Goal: Complete application form

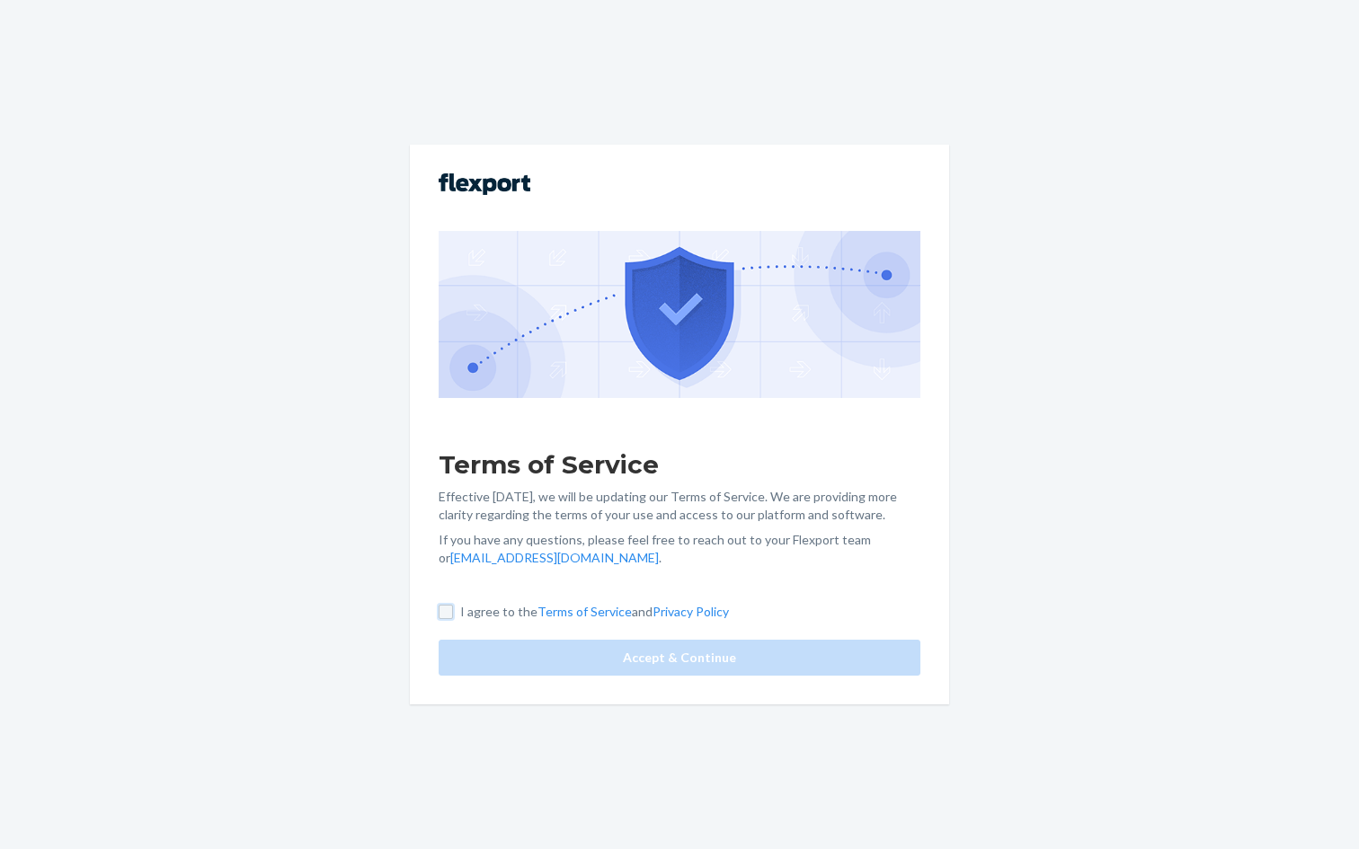
click at [452, 607] on input "I agree to the Terms of Service and Privacy Policy" at bounding box center [446, 612] width 14 height 14
checkbox input "true"
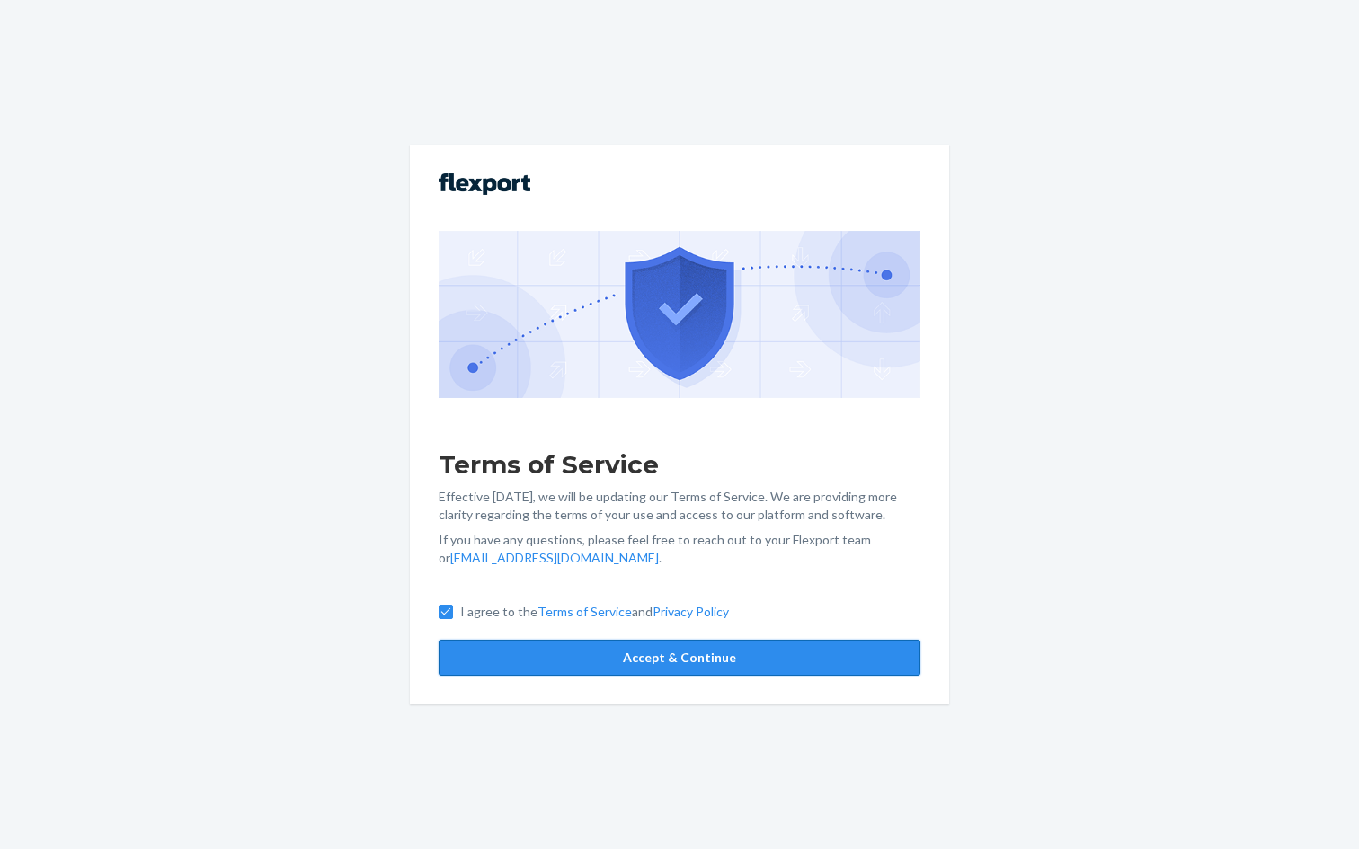
click at [501, 650] on button "Accept & Continue" at bounding box center [680, 658] width 482 height 36
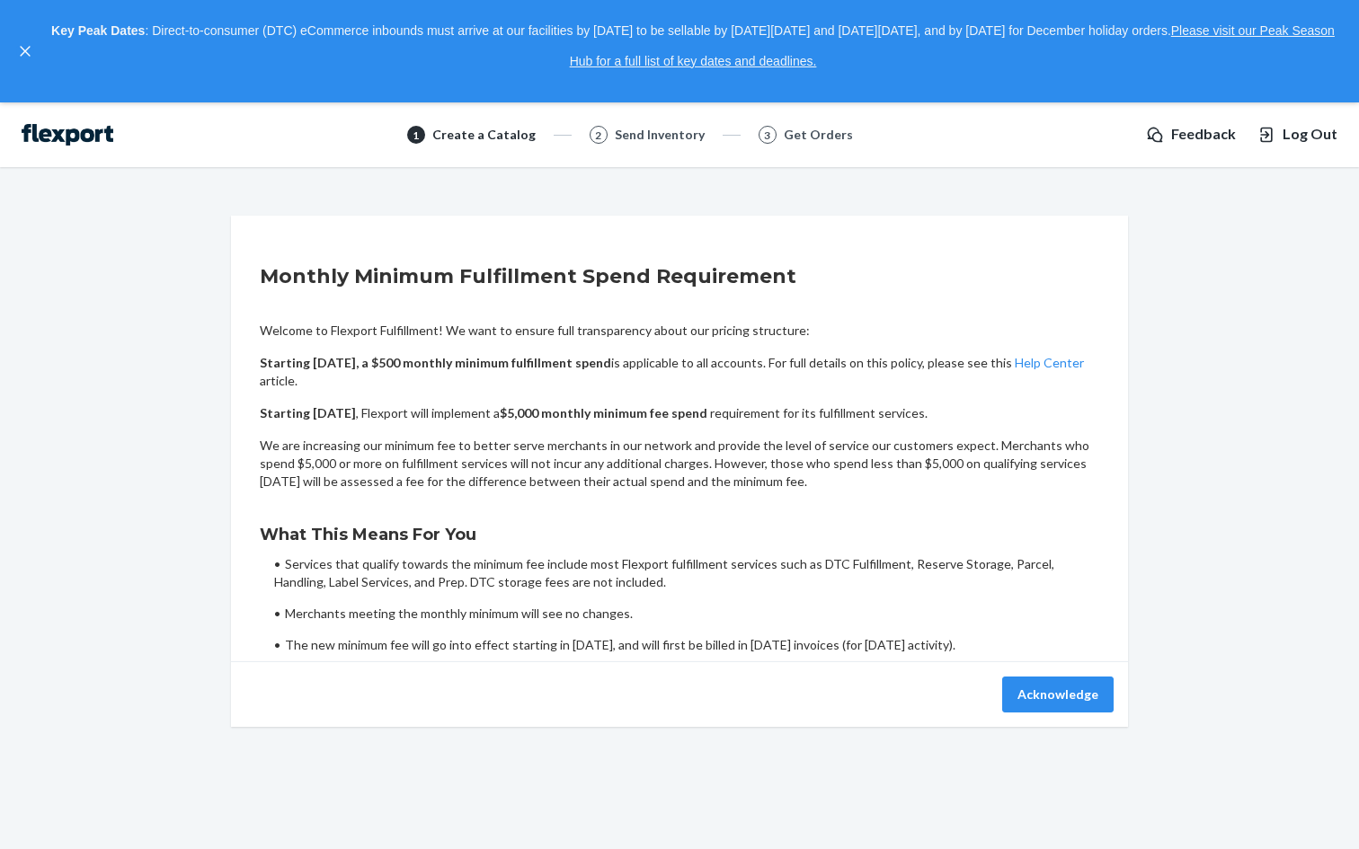
click at [487, 280] on h2 "Monthly Minimum Fulfillment Spend Requirement" at bounding box center [679, 276] width 839 height 29
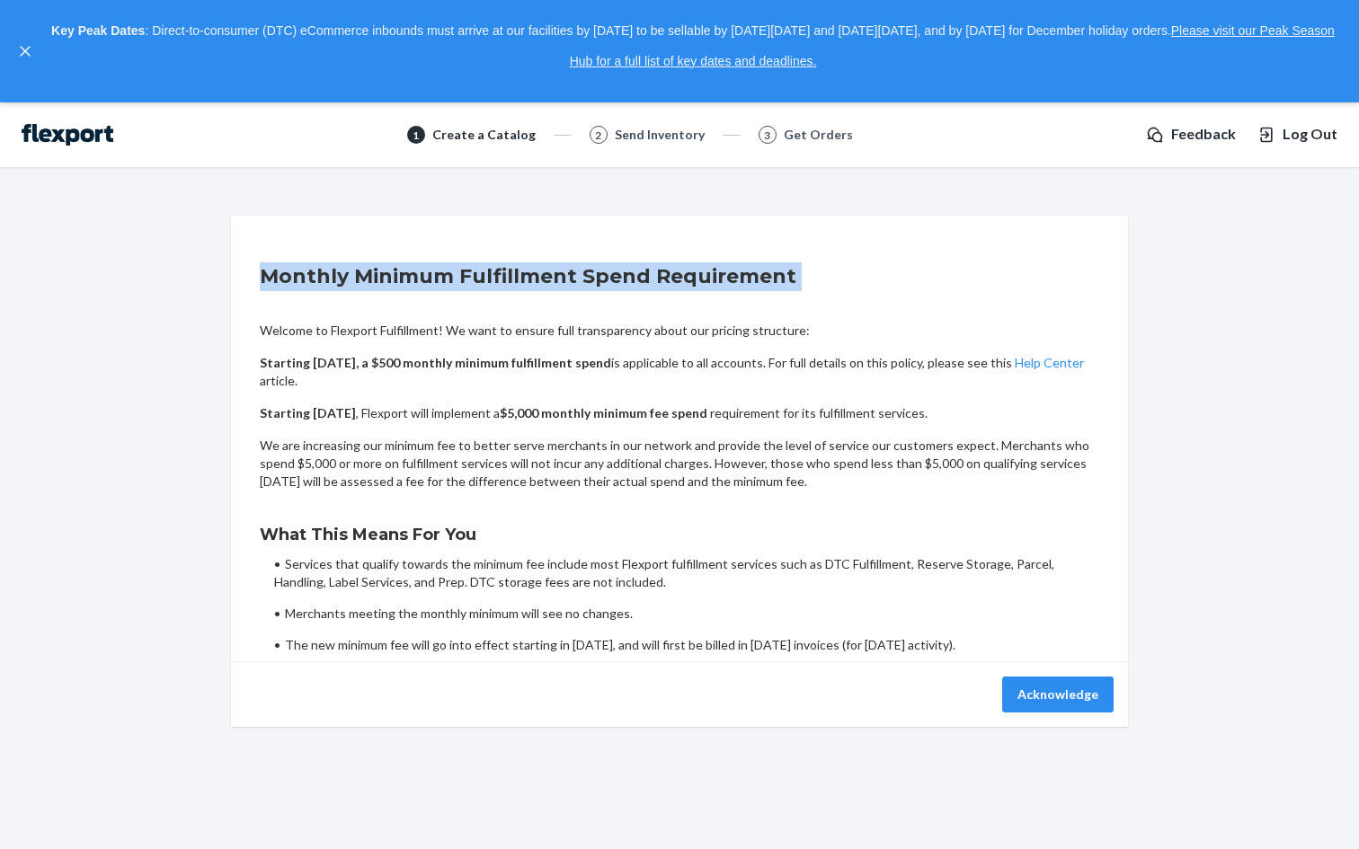
click at [487, 280] on h2 "Monthly Minimum Fulfillment Spend Requirement" at bounding box center [679, 276] width 839 height 29
click at [539, 280] on h2 "Monthly Minimum Fulfillment Spend Requirement" at bounding box center [679, 276] width 839 height 29
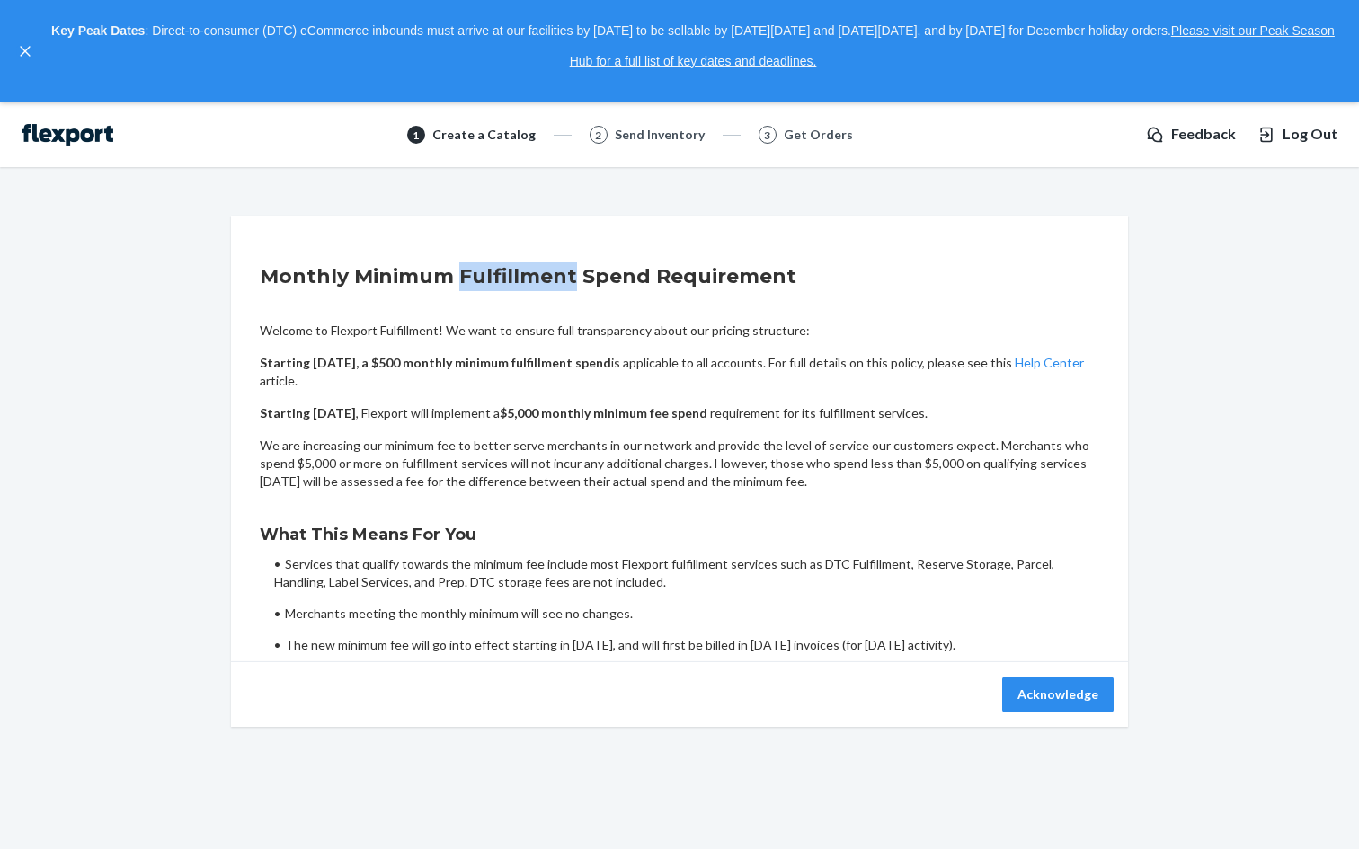
click at [539, 280] on h2 "Monthly Minimum Fulfillment Spend Requirement" at bounding box center [679, 276] width 839 height 29
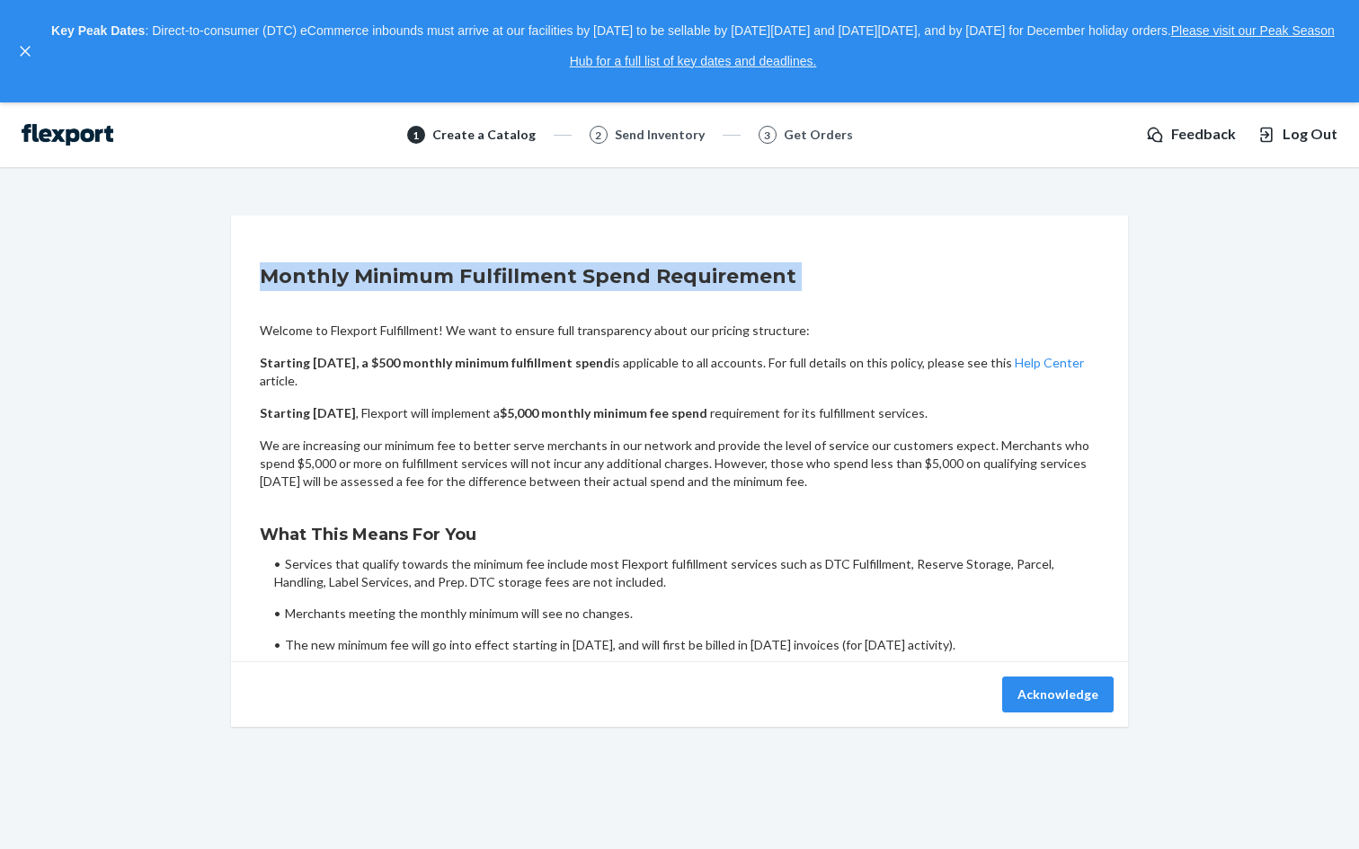
click at [539, 280] on h2 "Monthly Minimum Fulfillment Spend Requirement" at bounding box center [679, 276] width 839 height 29
click at [593, 280] on h2 "Monthly Minimum Fulfillment Spend Requirement" at bounding box center [679, 276] width 839 height 29
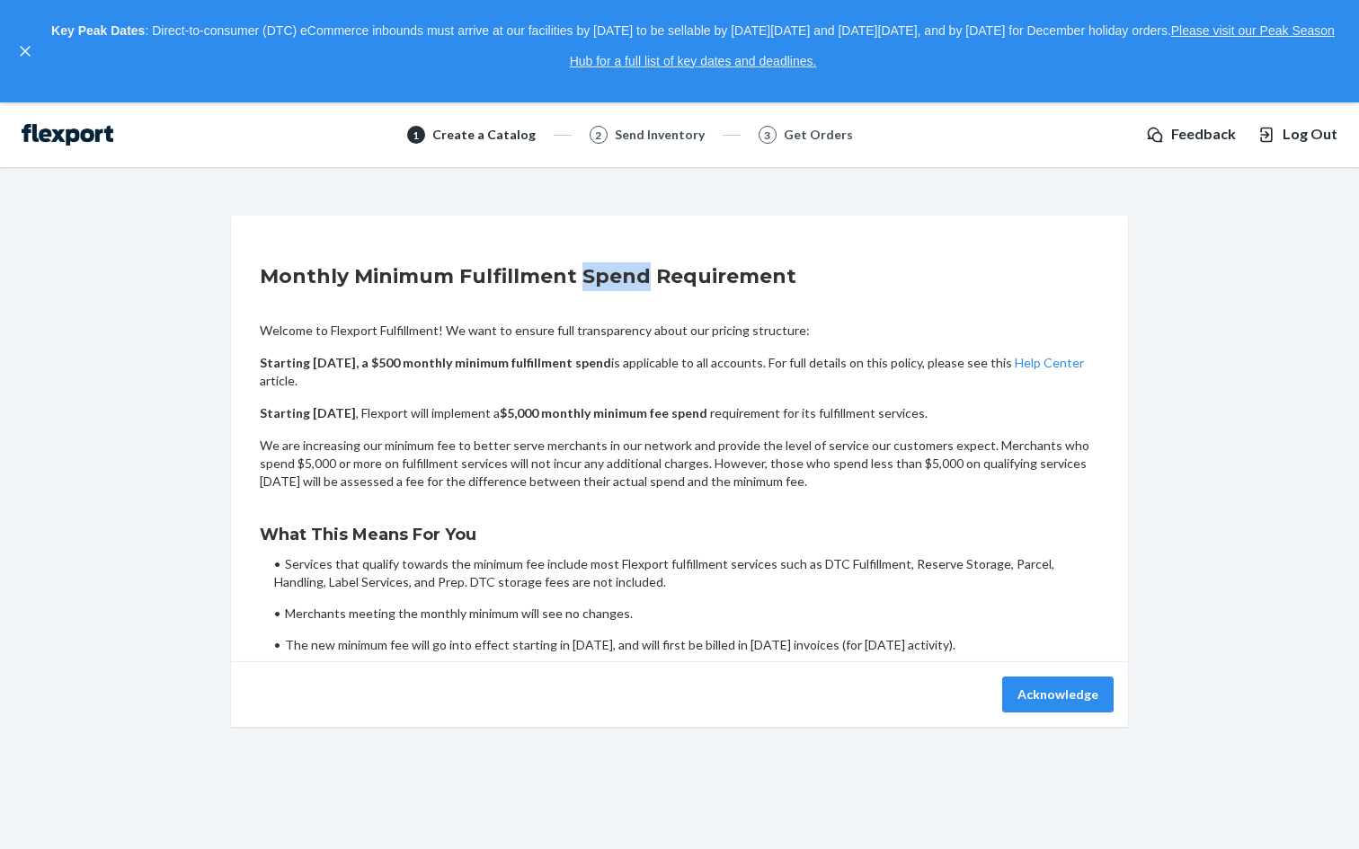
click at [593, 280] on h2 "Monthly Minimum Fulfillment Spend Requirement" at bounding box center [679, 276] width 839 height 29
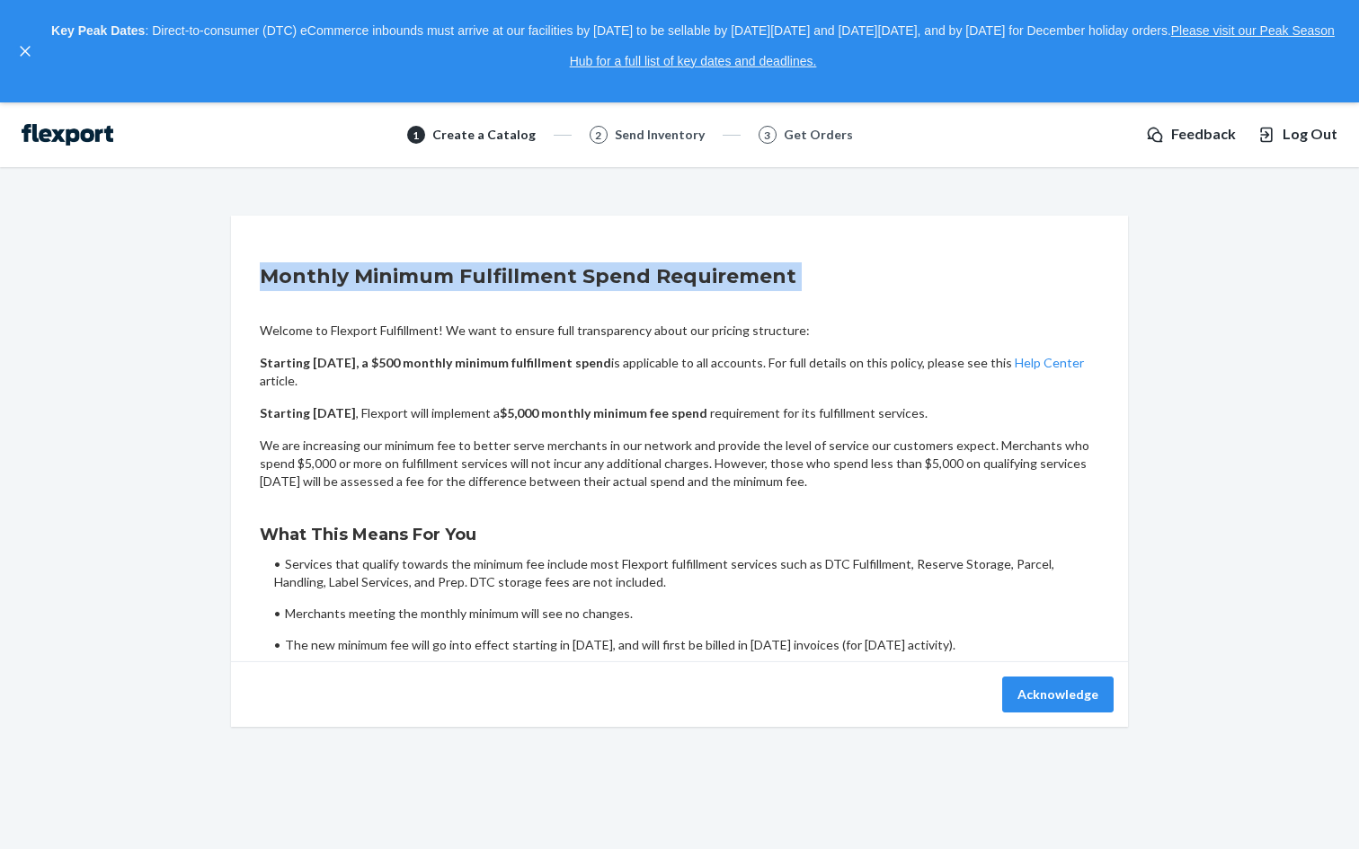
click at [593, 280] on h2 "Monthly Minimum Fulfillment Spend Requirement" at bounding box center [679, 276] width 839 height 29
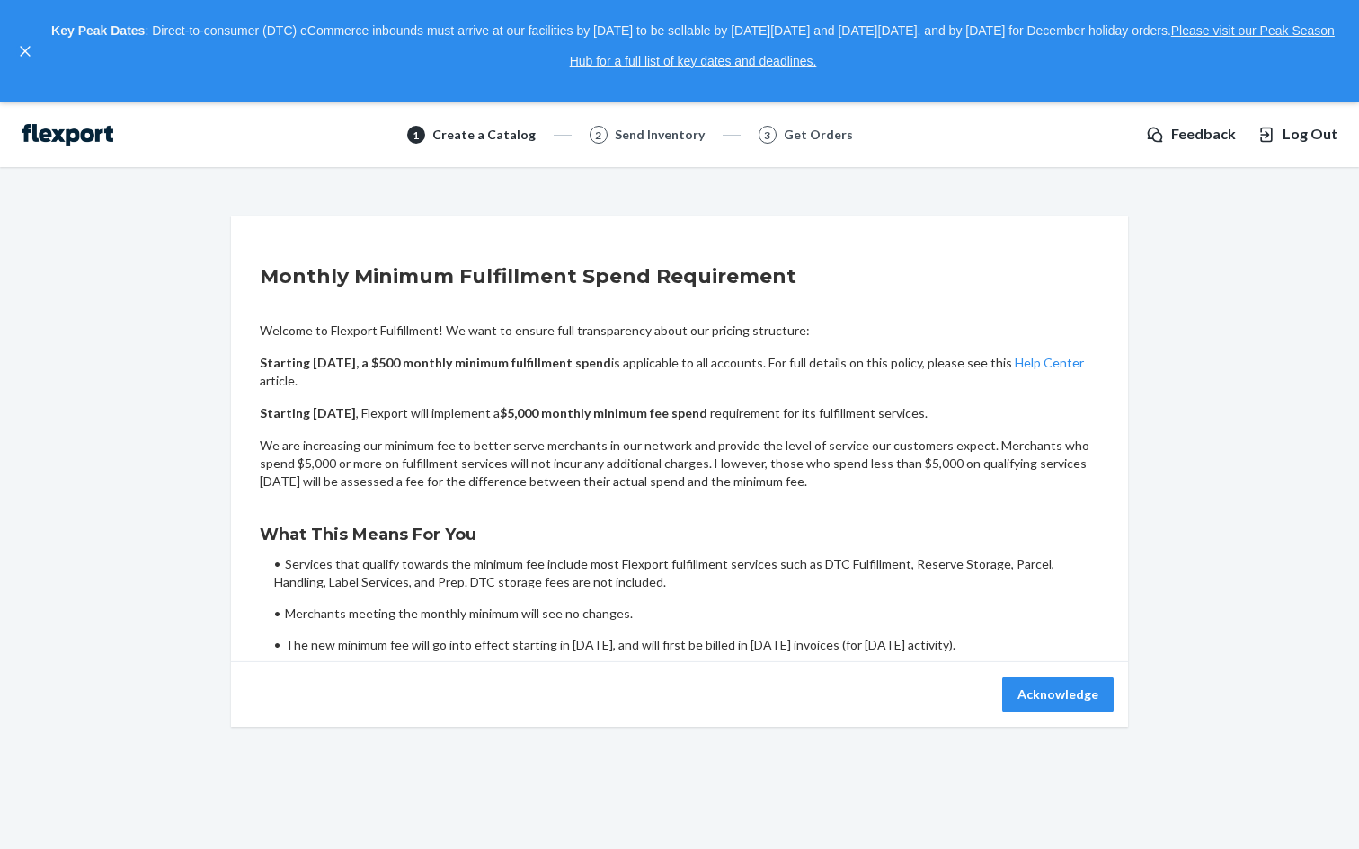
click at [625, 280] on h2 "Monthly Minimum Fulfillment Spend Requirement" at bounding box center [679, 276] width 839 height 29
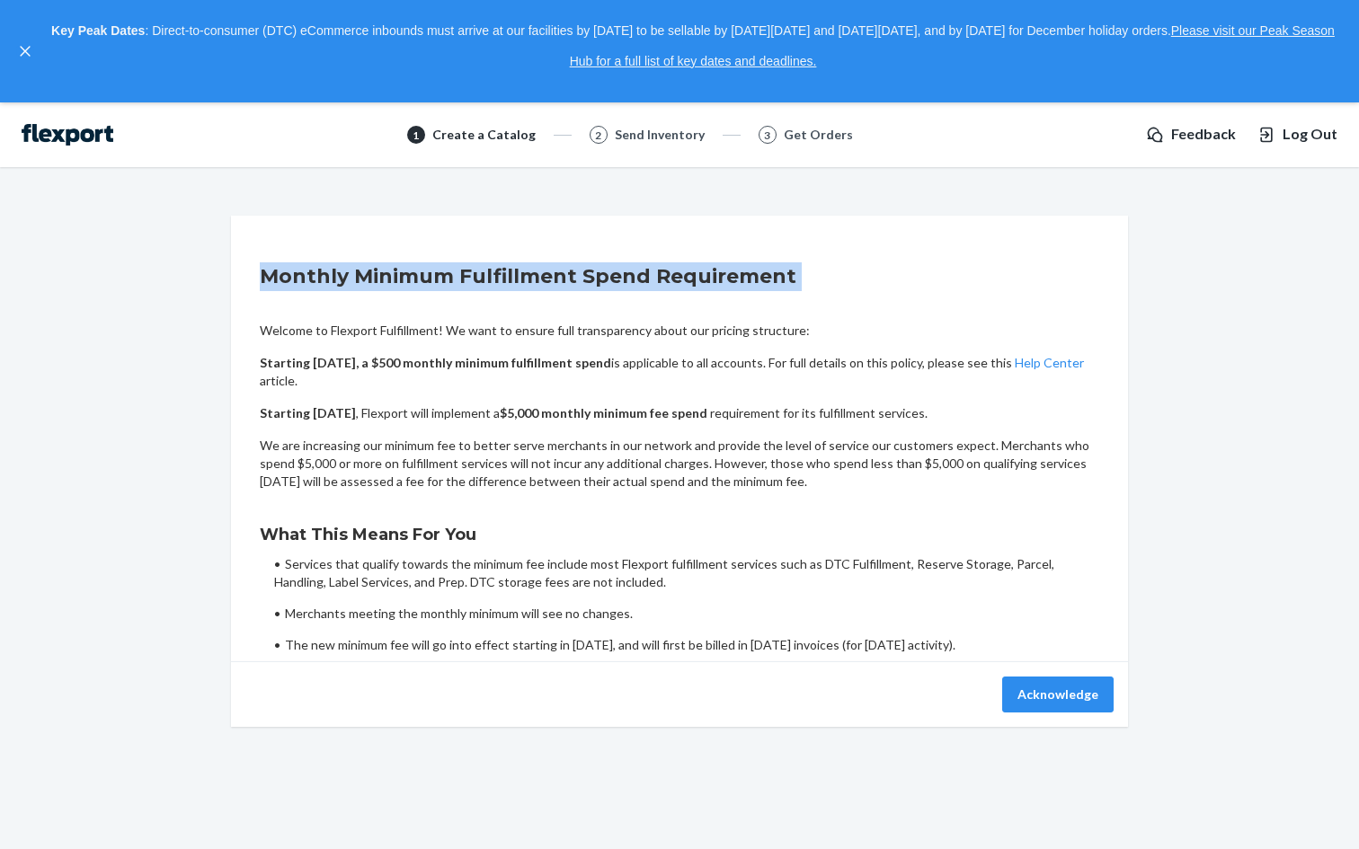
click at [625, 280] on h2 "Monthly Minimum Fulfillment Spend Requirement" at bounding box center [679, 276] width 839 height 29
click at [660, 283] on h2 "Monthly Minimum Fulfillment Spend Requirement" at bounding box center [679, 276] width 839 height 29
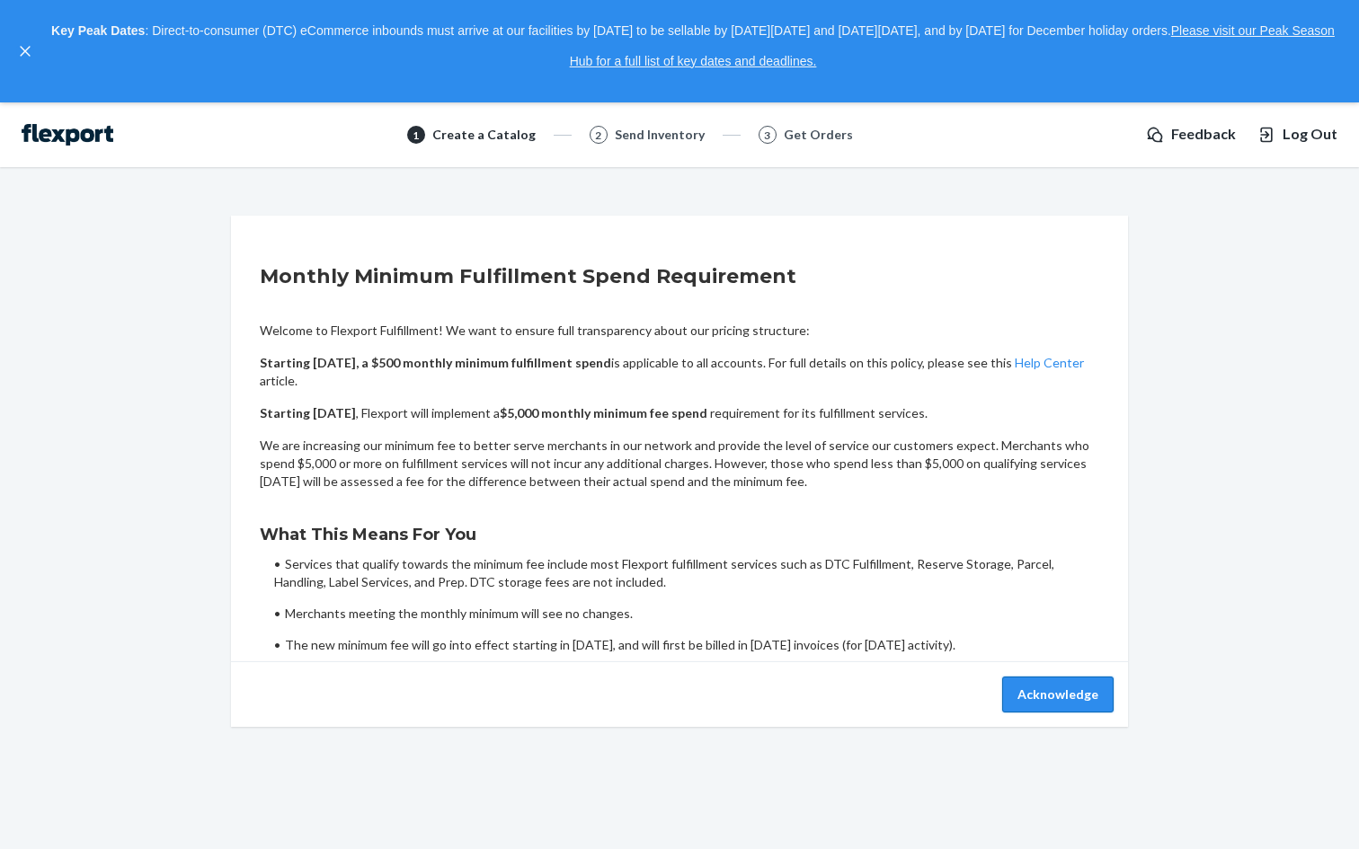
click at [1039, 687] on button "Acknowledge" at bounding box center [1057, 695] width 111 height 36
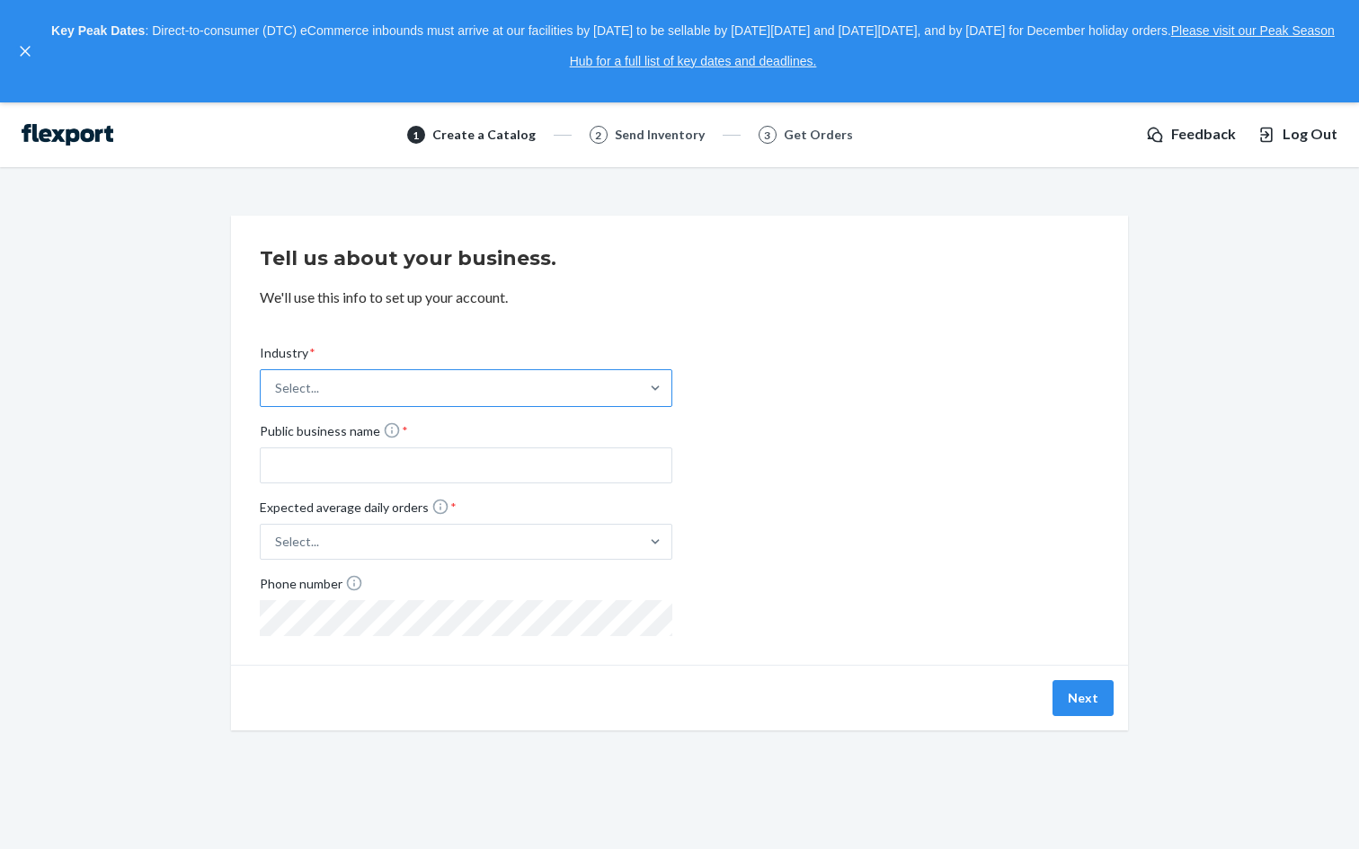
click at [416, 388] on div "Select..." at bounding box center [450, 388] width 378 height 36
click at [277, 388] on input "Industry * Select..." at bounding box center [276, 388] width 2 height 18
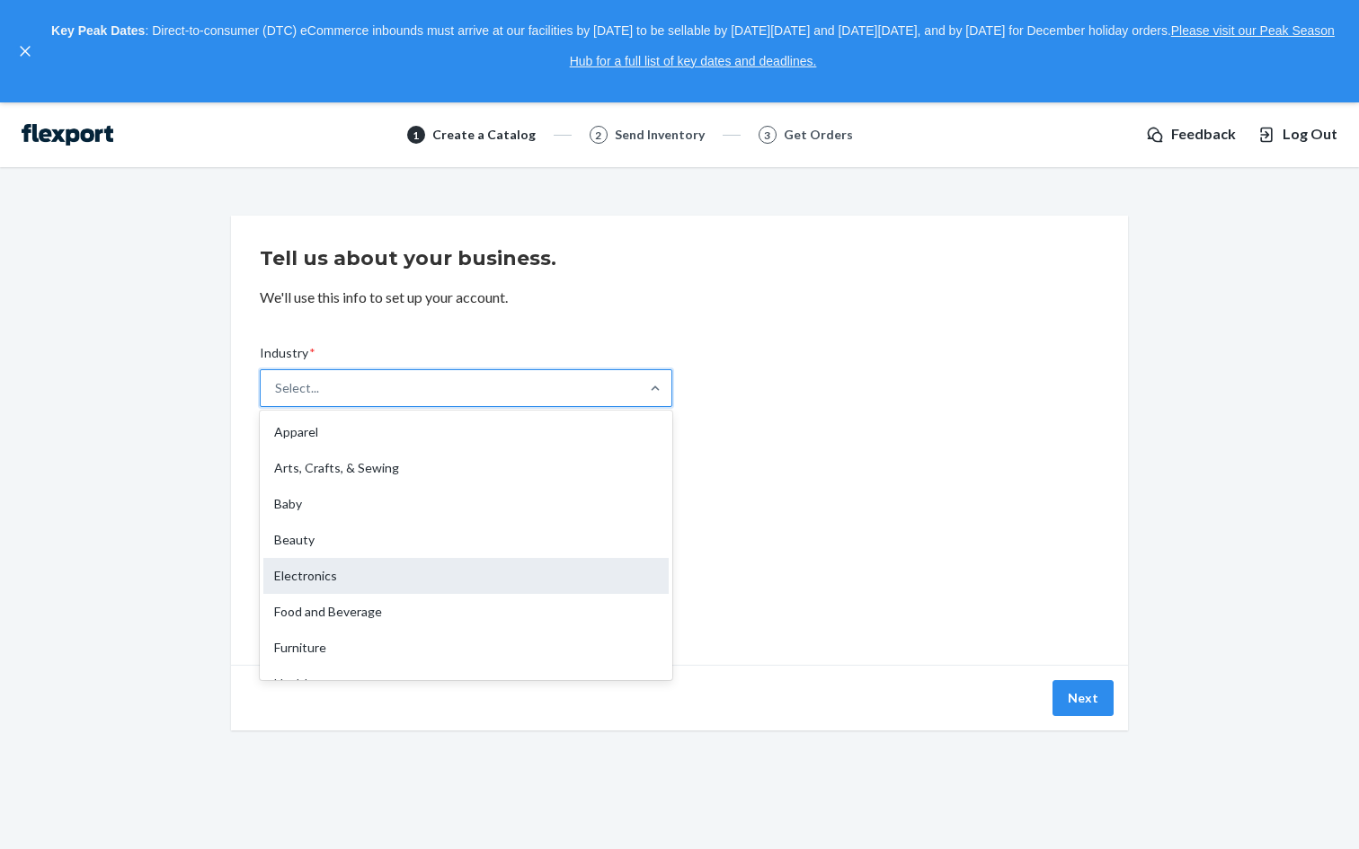
click at [436, 586] on div "Electronics" at bounding box center [465, 576] width 405 height 36
click at [277, 397] on input "Industry * option Electronics focused, 5 of 19. 19 results available. Use Up an…" at bounding box center [276, 388] width 2 height 18
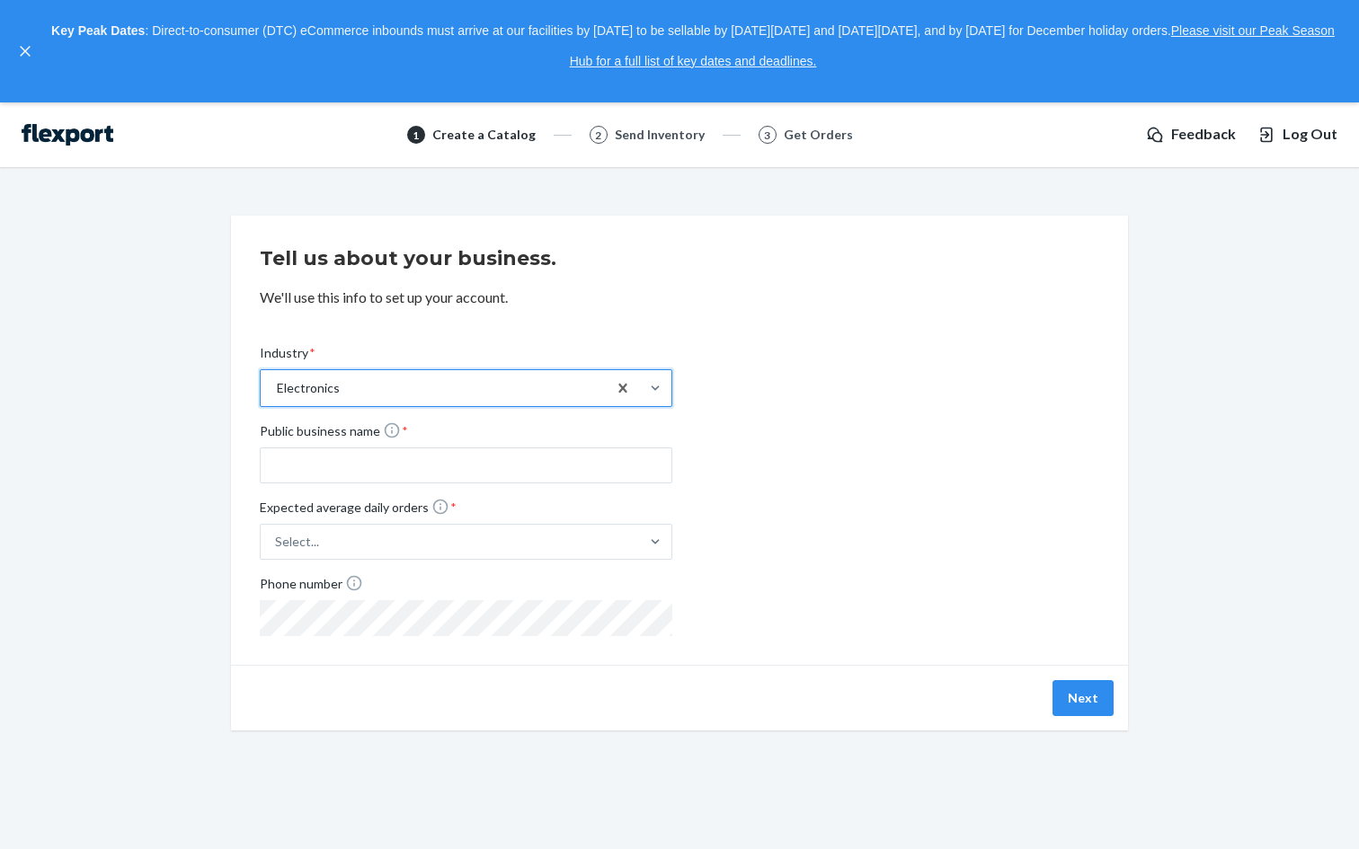
click at [384, 486] on div "Industry * option Electronics, selected. 0 results available. Select is focused…" at bounding box center [466, 490] width 412 height 306
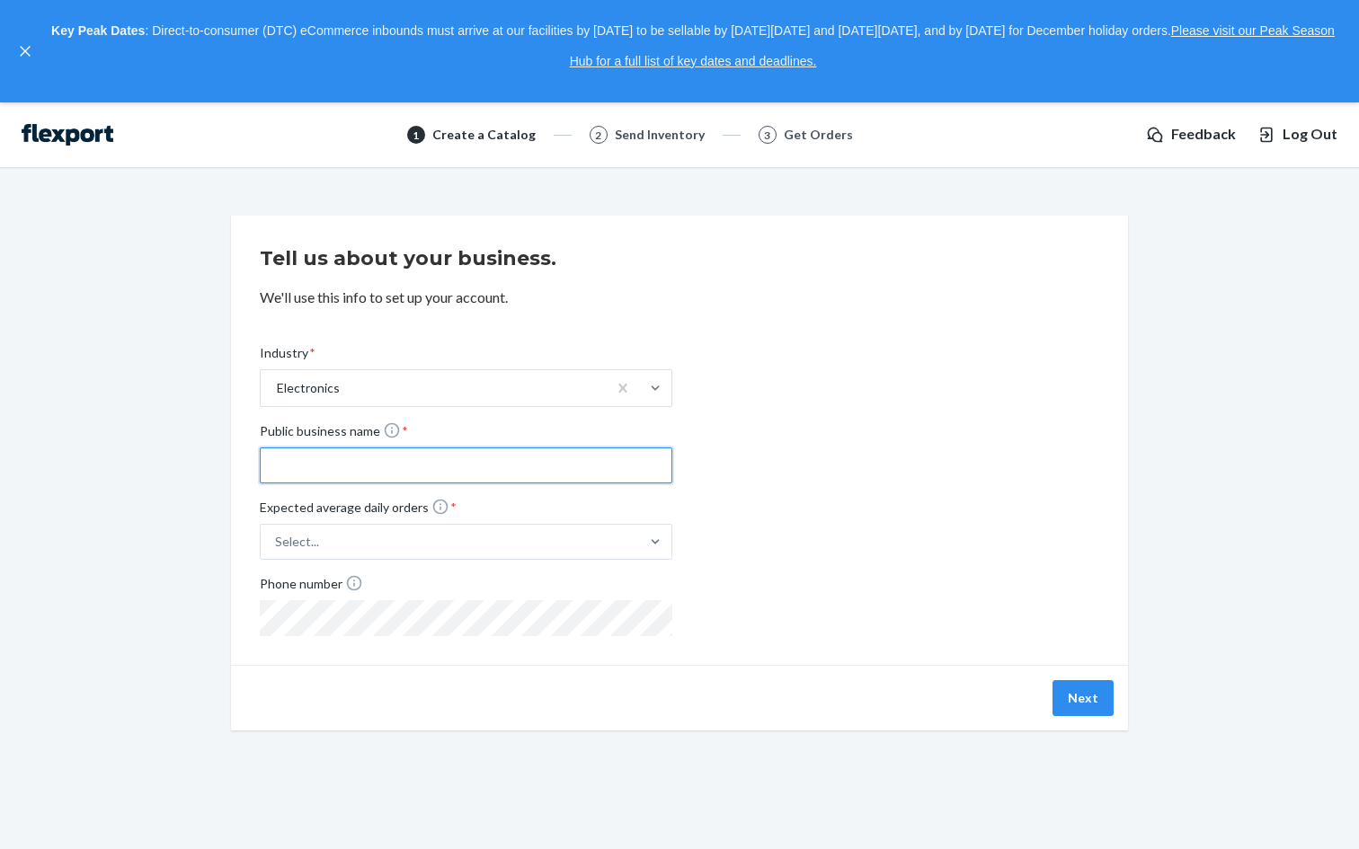
click at [390, 472] on input "Public business name *" at bounding box center [466, 465] width 412 height 36
type input "g"
type input "vardhan_test"
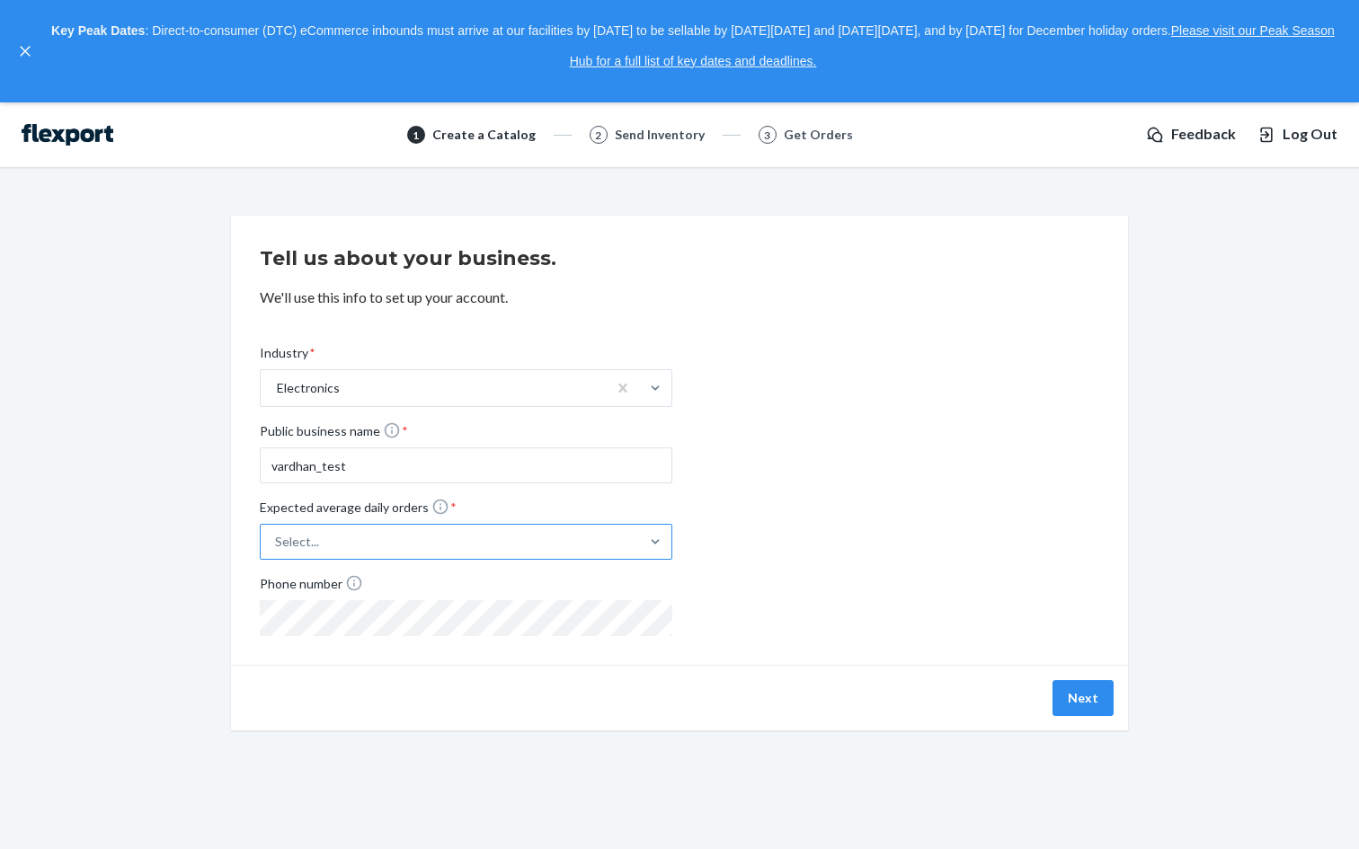
click at [378, 539] on div "Select..." at bounding box center [450, 542] width 378 height 32
click at [186, 542] on input "Expected average daily orders * Select..." at bounding box center [186, 542] width 0 height 0
click at [353, 614] on div "1 - 60" at bounding box center [465, 621] width 405 height 36
click at [186, 542] on input "Expected average daily orders * option 1 - 60 focused, 2 of 5. 5 results availa…" at bounding box center [186, 542] width 0 height 0
click at [554, 673] on div "Tell us about your business. We'll use this info to set up your account. Indust…" at bounding box center [679, 473] width 897 height 515
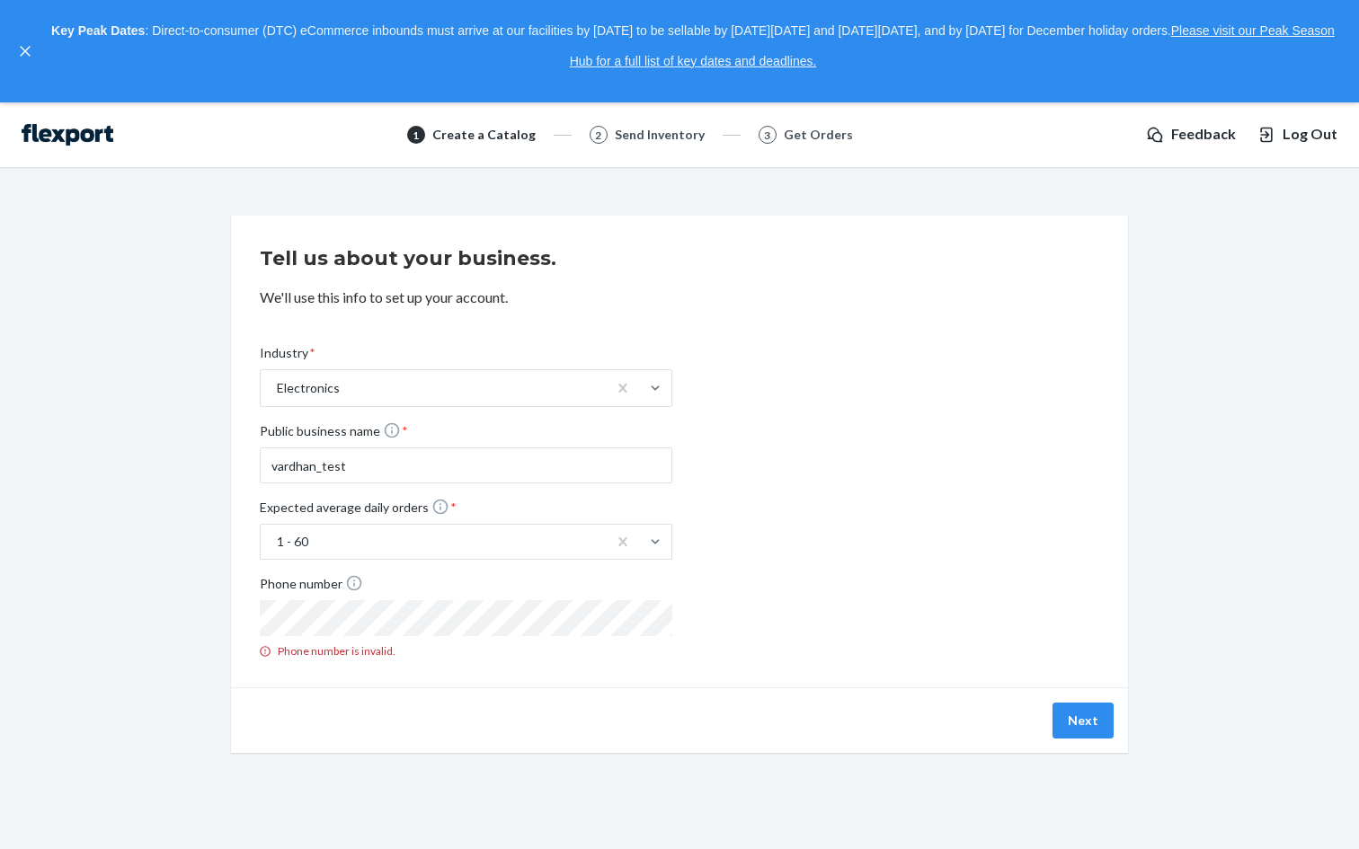
click at [447, 695] on div "Next" at bounding box center [679, 720] width 897 height 66
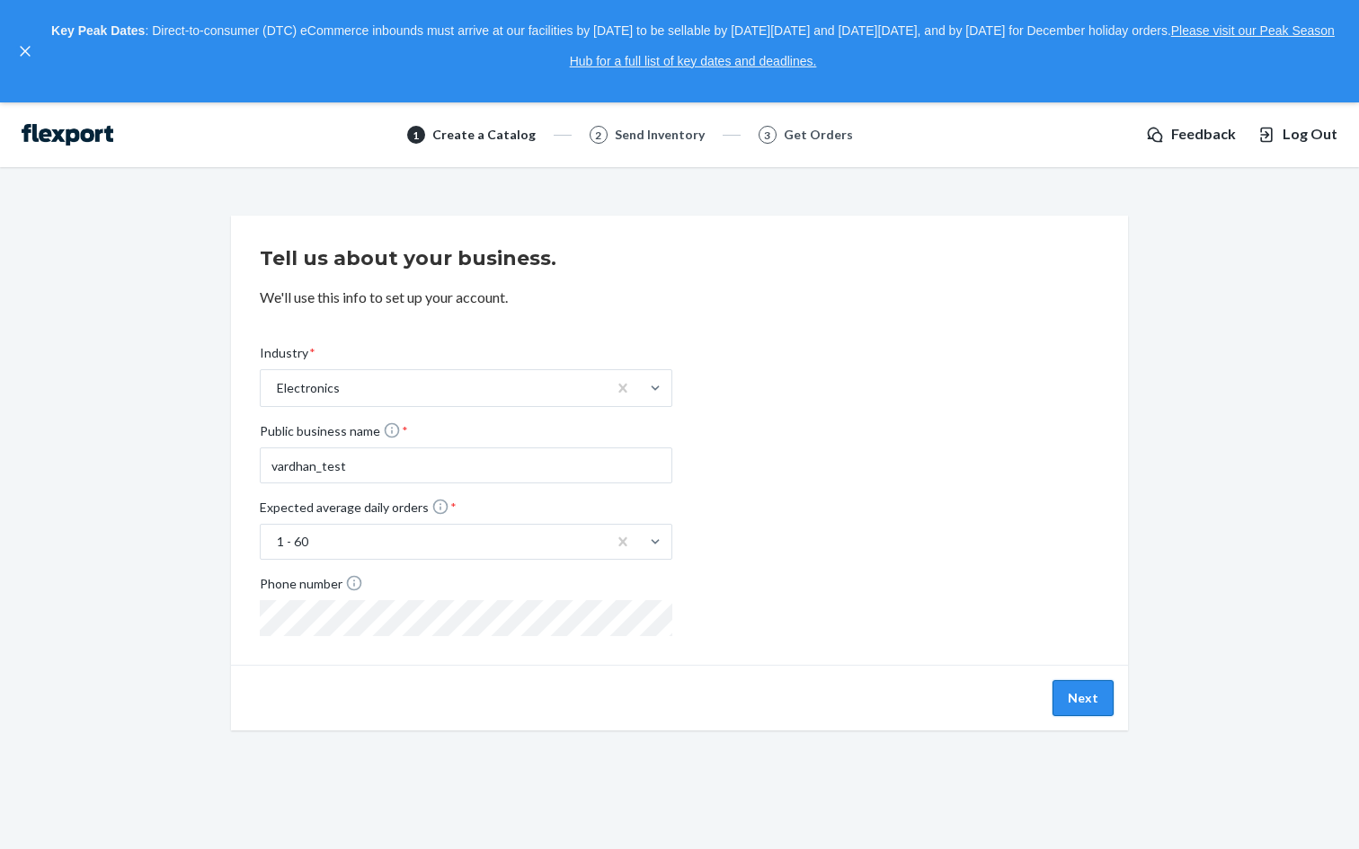
click at [1063, 688] on button "Next" at bounding box center [1082, 698] width 61 height 36
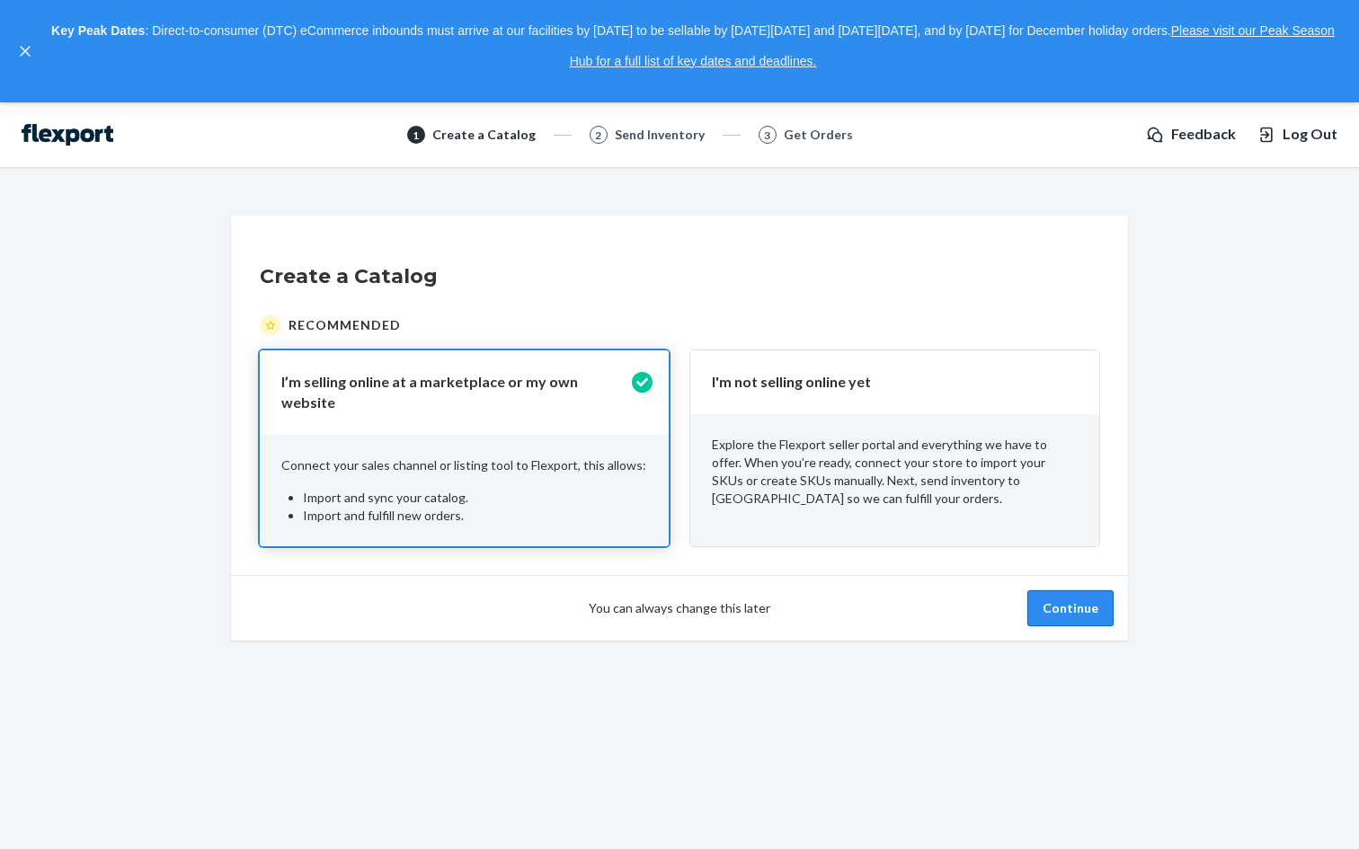
click at [1087, 593] on button "Continue" at bounding box center [1070, 608] width 86 height 36
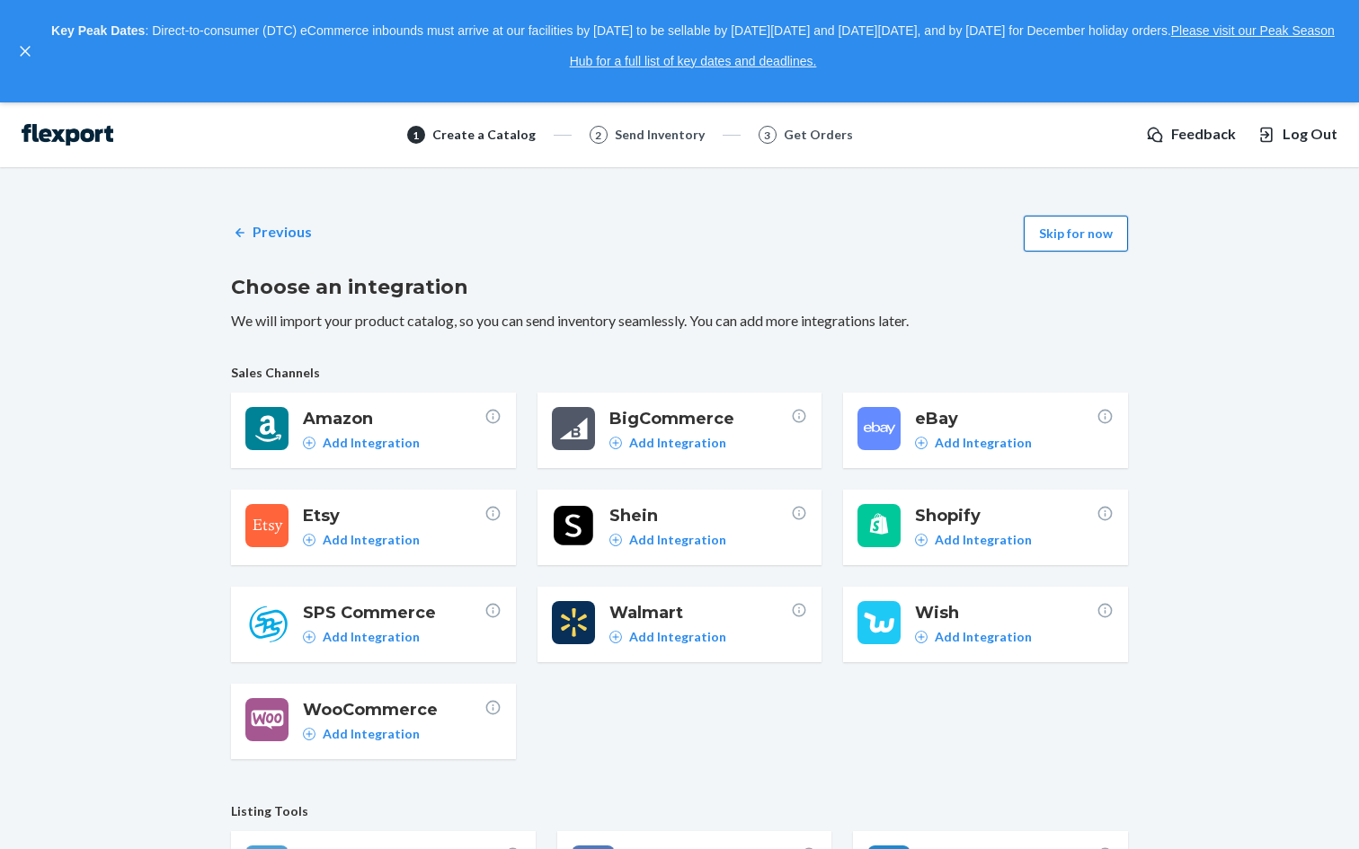
click at [1062, 241] on button "Skip for now" at bounding box center [1075, 234] width 104 height 36
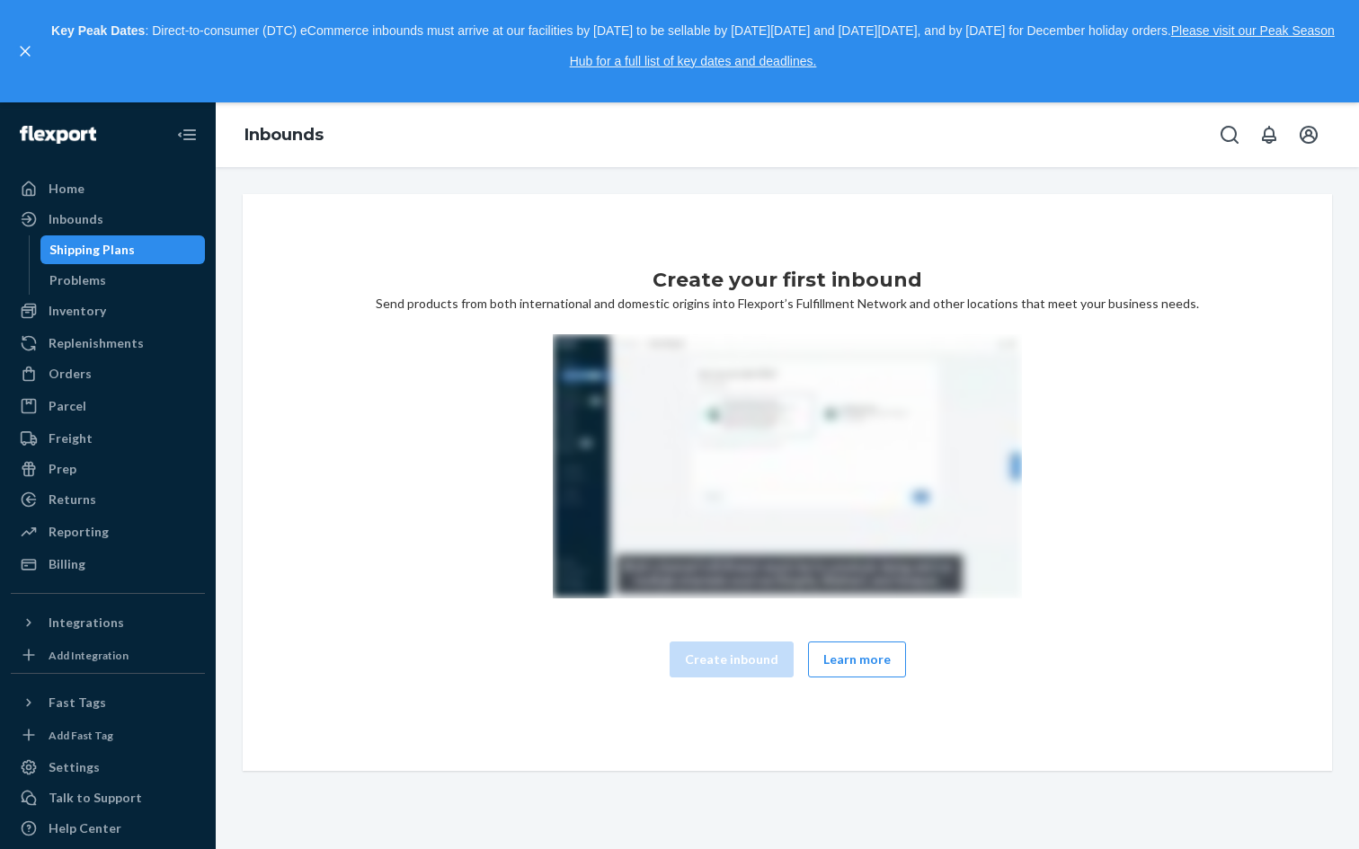
click at [77, 256] on div "Shipping Plans" at bounding box center [91, 250] width 85 height 18
